Goal: Transaction & Acquisition: Purchase product/service

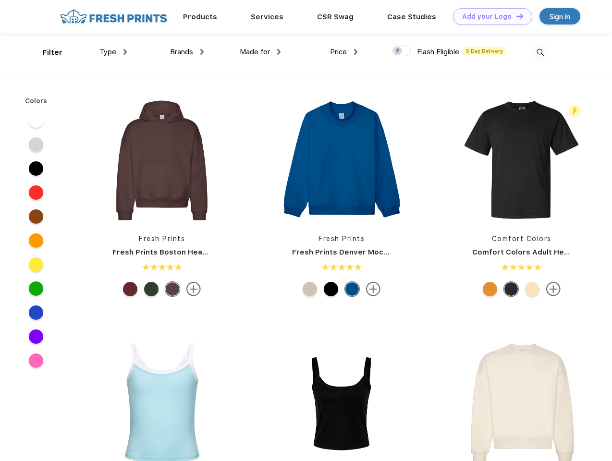
click at [489, 16] on link "Add your Logo Design Tool" at bounding box center [492, 16] width 79 height 17
click at [0, 0] on div "Design Tool" at bounding box center [0, 0] width 0 height 0
click at [516, 16] on link "Add your Logo Design Tool" at bounding box center [492, 16] width 79 height 17
click at [46, 52] on div "Filter" at bounding box center [53, 52] width 20 height 11
click at [113, 52] on span "Type" at bounding box center [107, 52] width 17 height 9
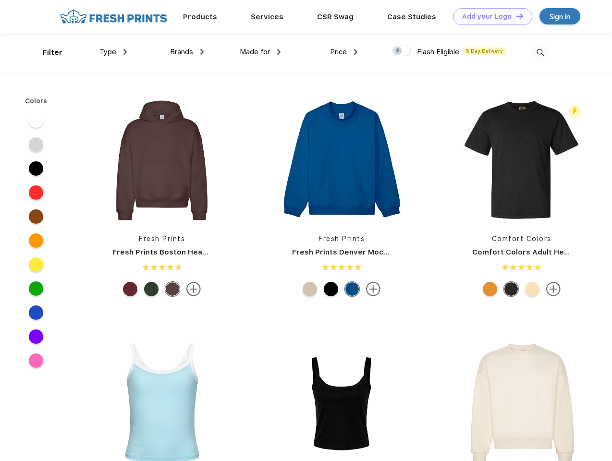
click at [187, 52] on span "Brands" at bounding box center [181, 52] width 23 height 9
click at [260, 52] on span "Made for" at bounding box center [255, 52] width 30 height 9
click at [344, 52] on span "Price" at bounding box center [338, 52] width 17 height 9
click at [402, 51] on div at bounding box center [401, 51] width 19 height 11
click at [398, 51] on input "checkbox" at bounding box center [395, 48] width 6 height 6
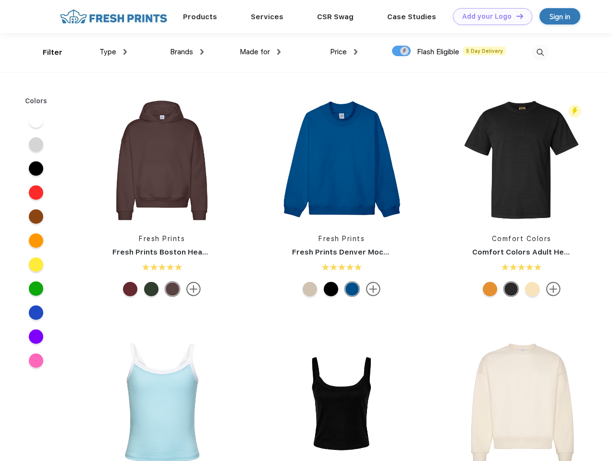
click at [540, 52] on img at bounding box center [540, 53] width 16 height 16
